Goal: Task Accomplishment & Management: Use online tool/utility

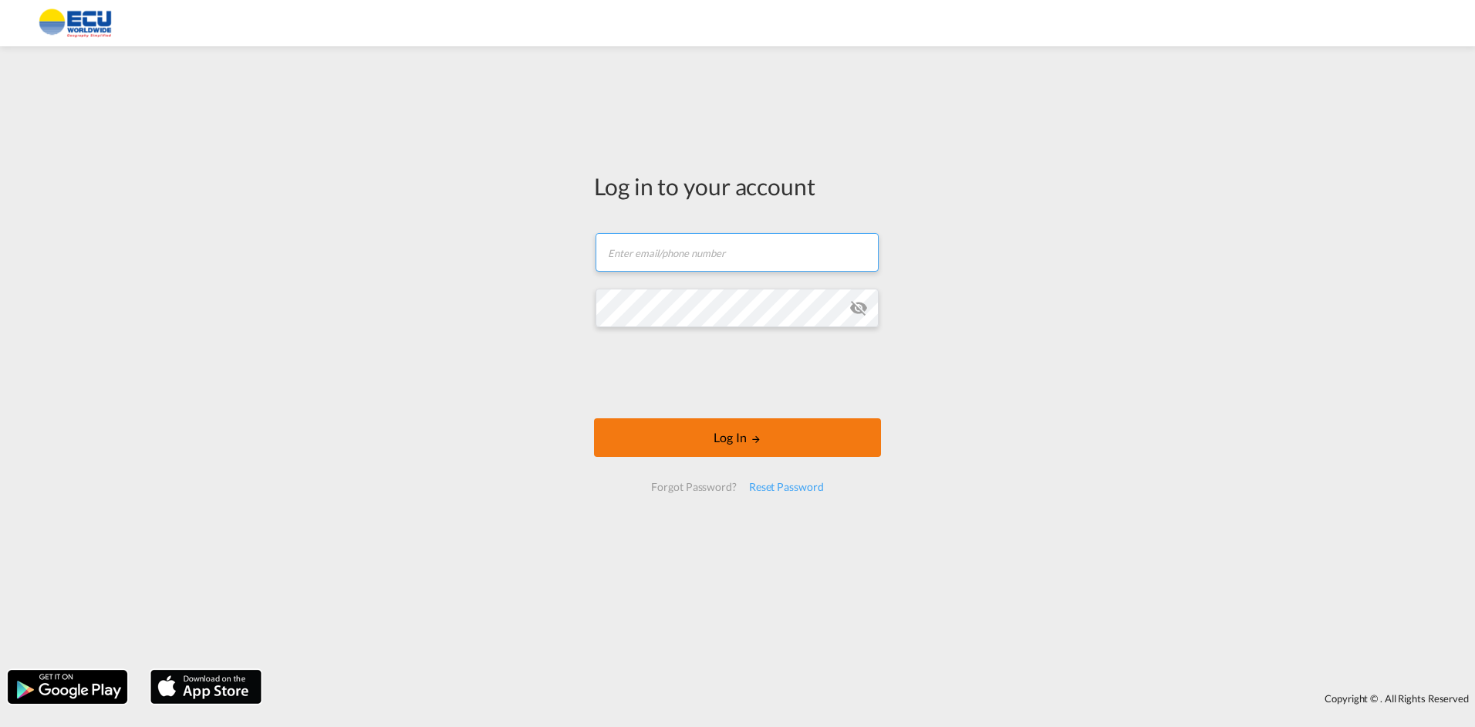
type input "[EMAIL_ADDRESS][DOMAIN_NAME]"
click at [652, 437] on button "Log In" at bounding box center [737, 437] width 287 height 39
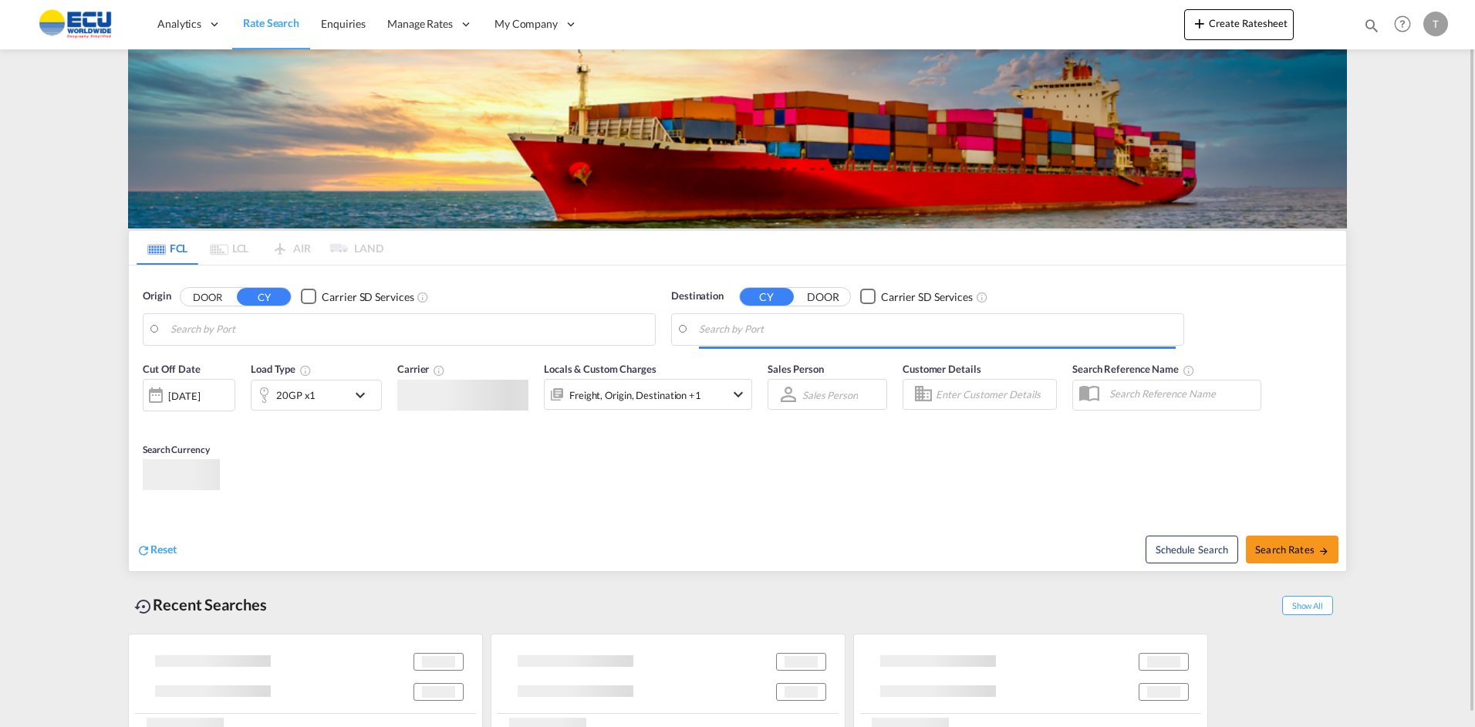
type input "[GEOGRAPHIC_DATA], MXVER"
type input "Rio Haina, [GEOGRAPHIC_DATA]"
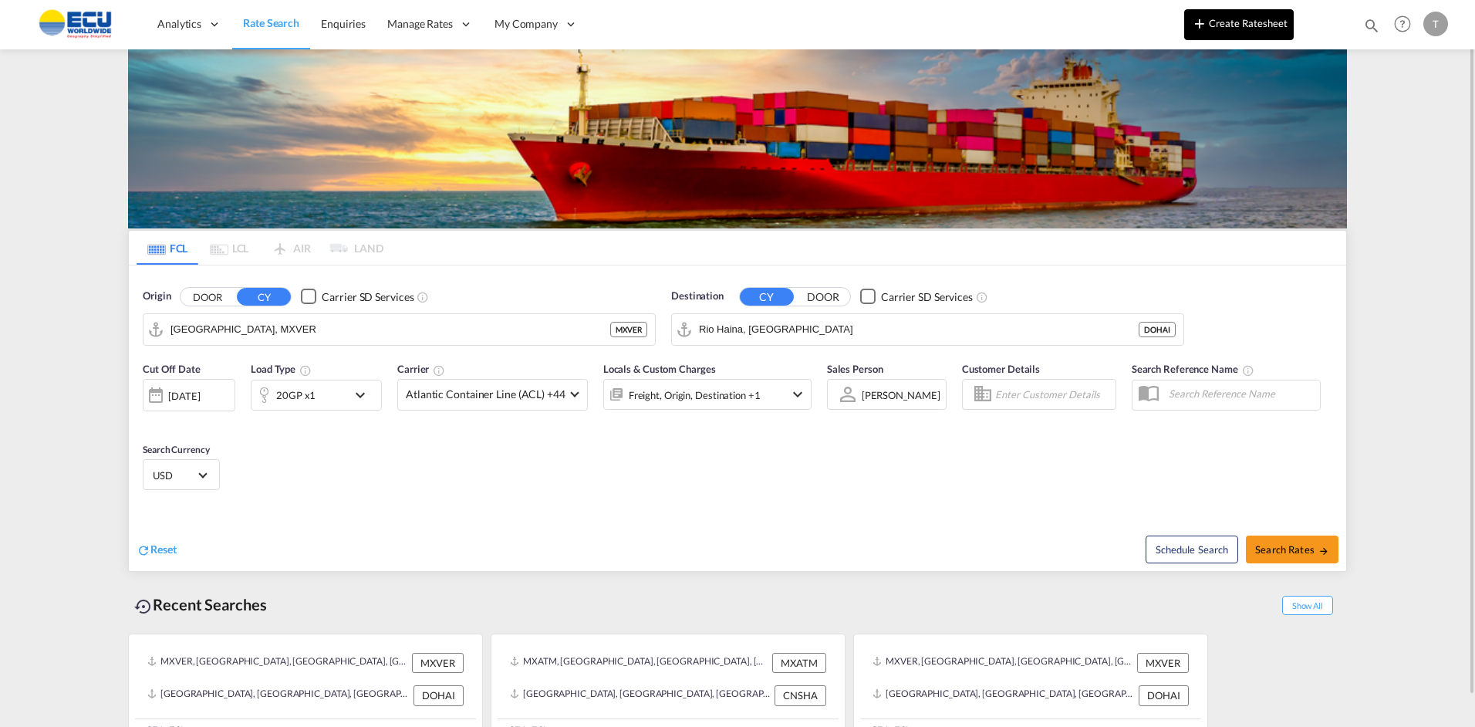
click at [1234, 24] on button "Create Ratesheet" at bounding box center [1239, 24] width 110 height 31
